Goal: Transaction & Acquisition: Purchase product/service

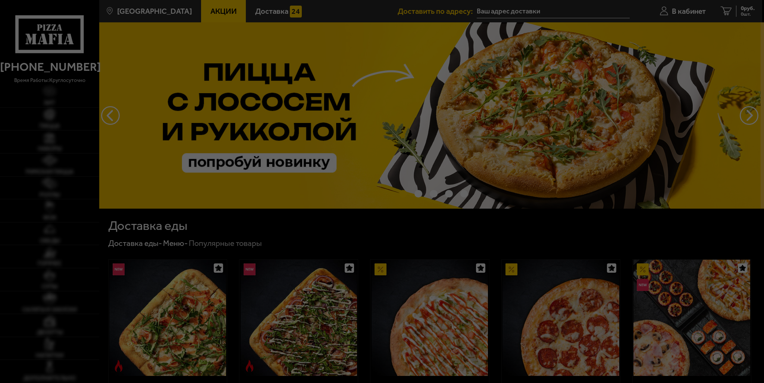
type input "[STREET_ADDRESS][PERSON_NAME]"
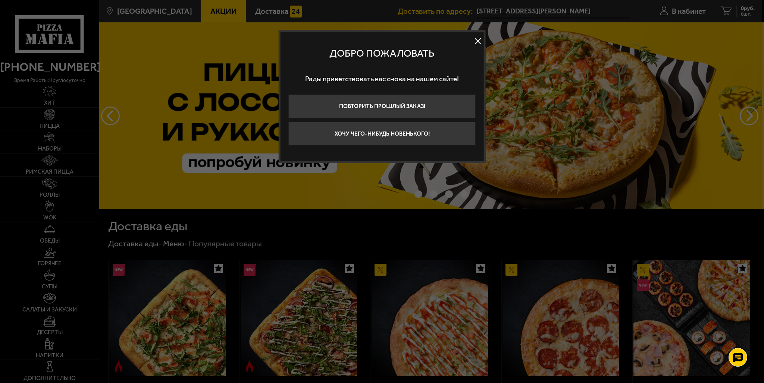
drag, startPoint x: 479, startPoint y: 39, endPoint x: 474, endPoint y: 37, distance: 5.1
click at [479, 38] on button at bounding box center [477, 40] width 11 height 11
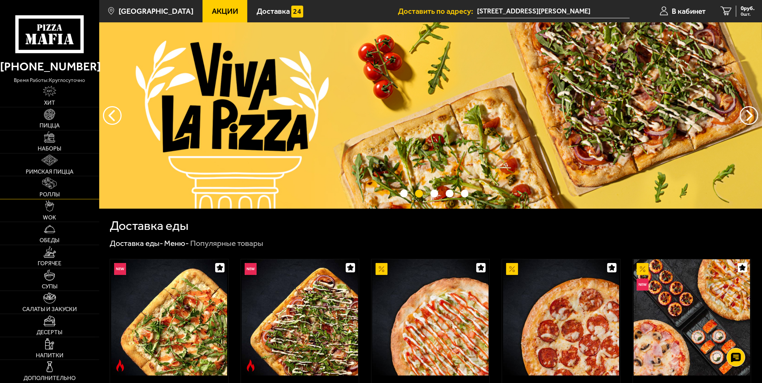
click at [61, 186] on link "Роллы" at bounding box center [49, 187] width 99 height 23
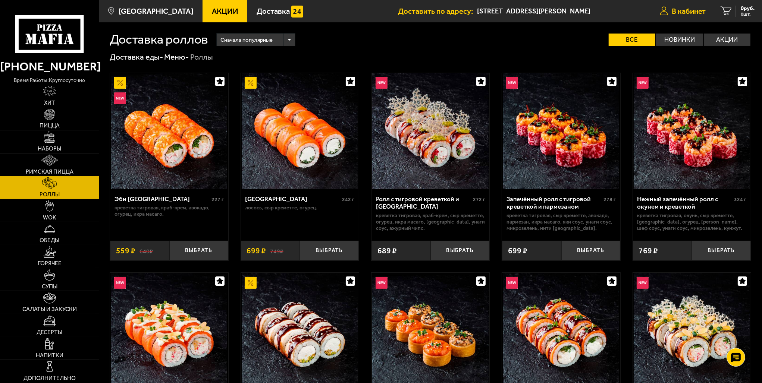
click at [686, 7] on span "В кабинет" at bounding box center [688, 10] width 34 height 7
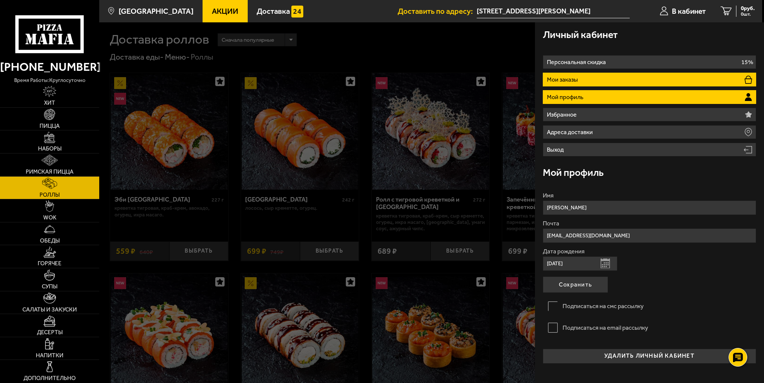
click at [635, 81] on li "Мои заказы" at bounding box center [648, 80] width 213 height 14
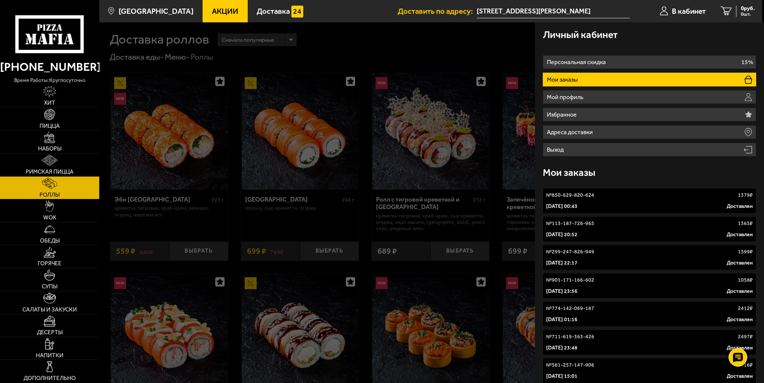
click at [652, 203] on div "28 сентября 2025 г. 00:43 Доставлен" at bounding box center [649, 206] width 207 height 7
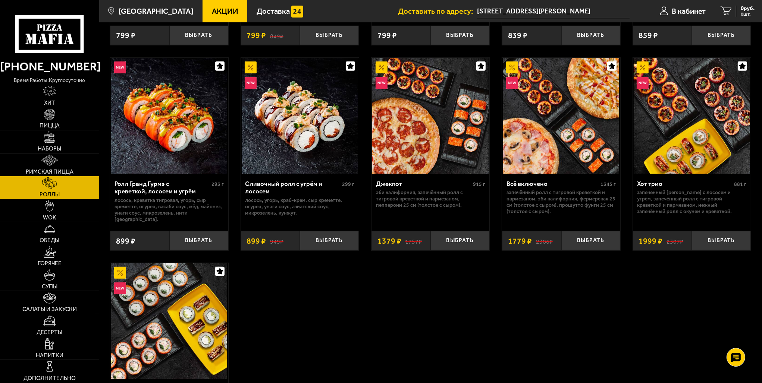
scroll to position [410, 0]
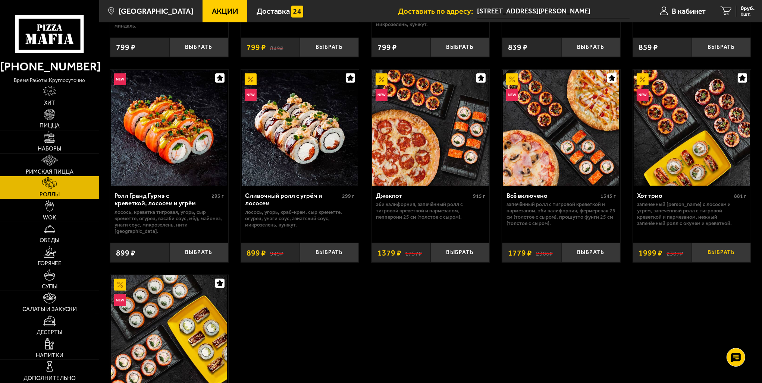
click at [722, 251] on button "Выбрать" at bounding box center [721, 252] width 59 height 19
click at [741, 14] on span "1 шт." at bounding box center [743, 14] width 23 height 5
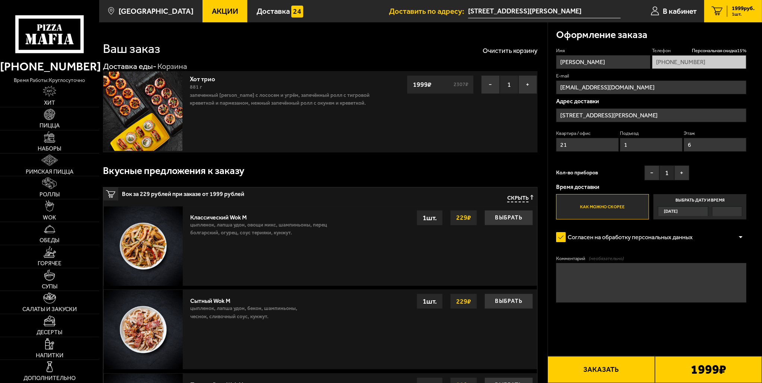
click at [615, 370] on button "Заказать" at bounding box center [600, 369] width 107 height 27
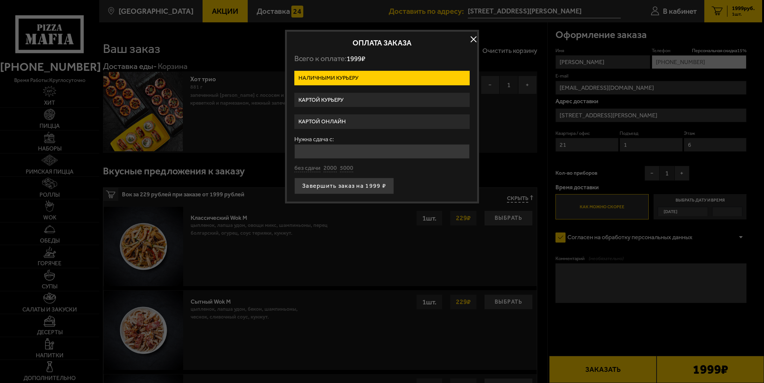
click at [336, 117] on label "Картой онлайн" at bounding box center [381, 121] width 175 height 15
click at [0, 0] on input "Картой онлайн" at bounding box center [0, 0] width 0 height 0
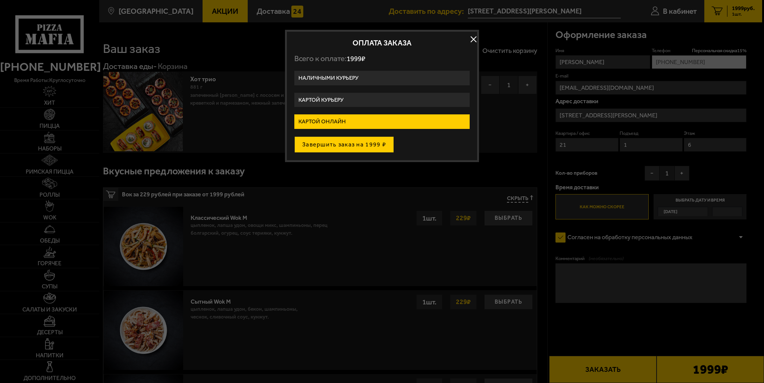
click at [346, 141] on button "Завершить заказ на 1999 ₽" at bounding box center [344, 144] width 100 height 16
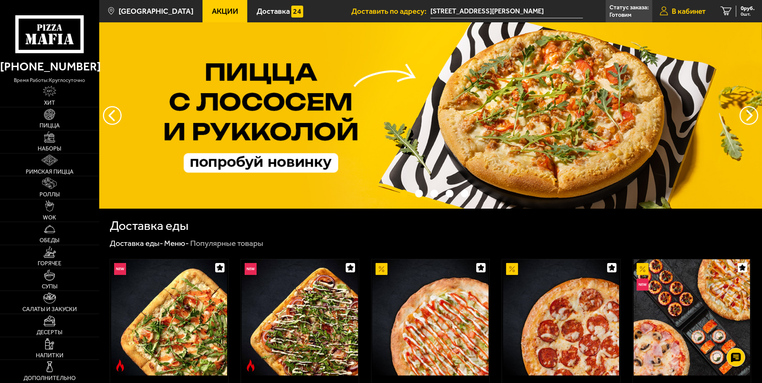
click at [691, 12] on span "В кабинет" at bounding box center [688, 10] width 34 height 7
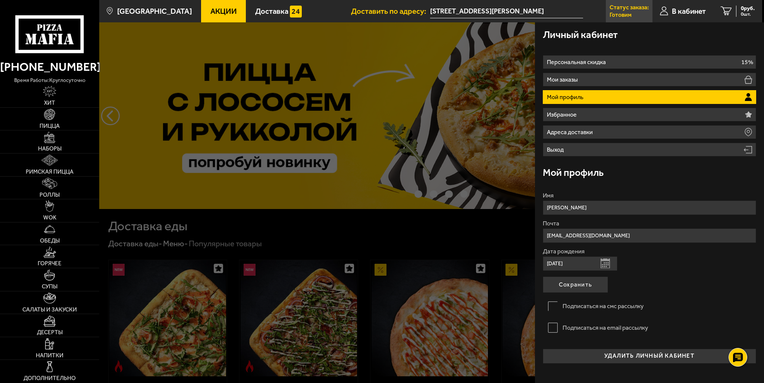
click at [630, 15] on link "Статус заказа: [PERSON_NAME]" at bounding box center [628, 11] width 47 height 22
